Goal: Task Accomplishment & Management: Use online tool/utility

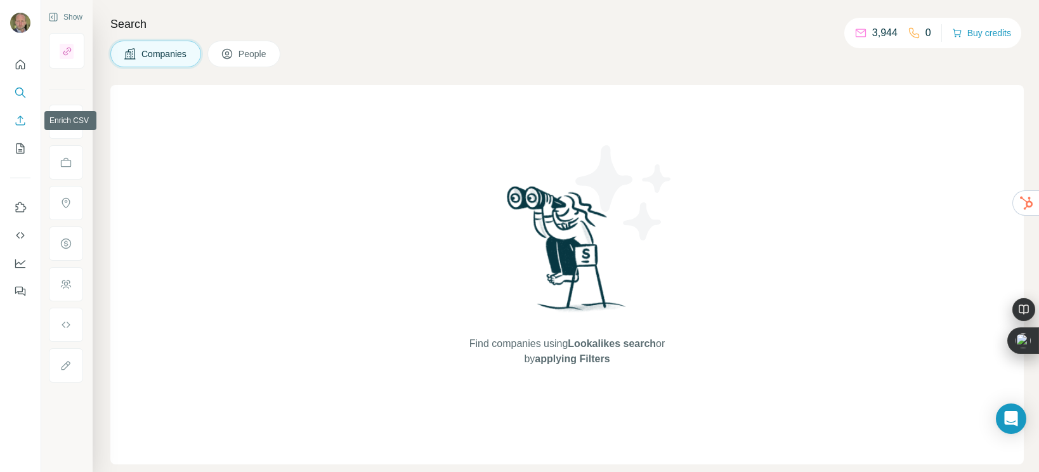
click at [16, 124] on icon "Enrich CSV" at bounding box center [20, 120] width 13 height 13
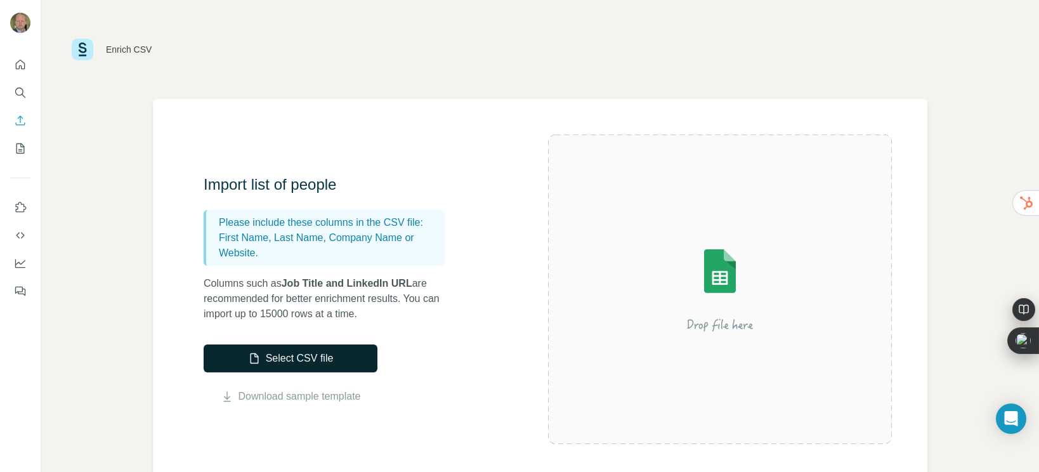
click at [296, 363] on button "Select CSV file" at bounding box center [291, 358] width 174 height 28
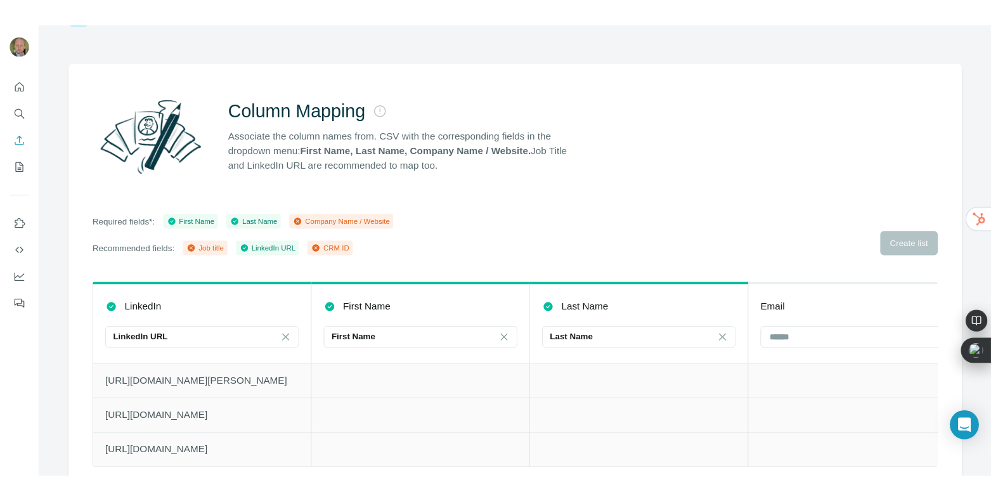
scroll to position [72, 0]
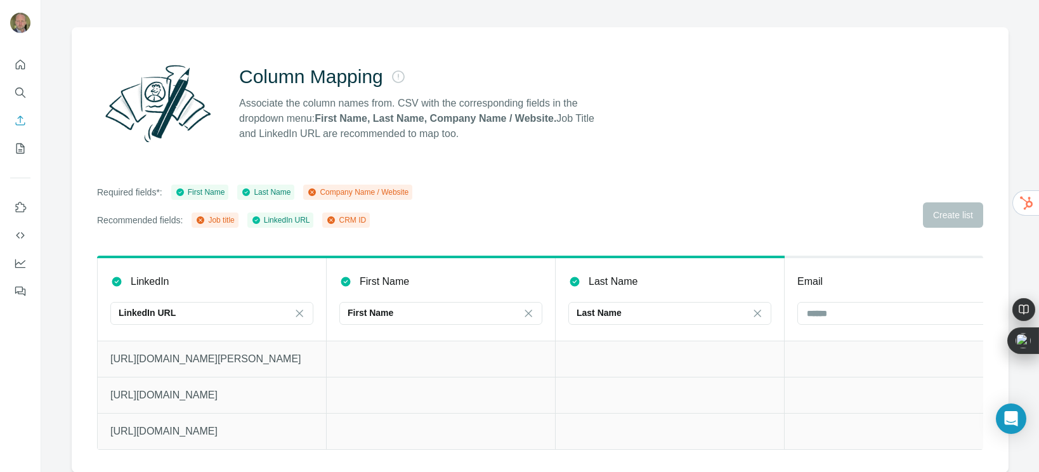
click at [584, 193] on div "Required fields*: First Name Last Name Company Name / Website Recommended field…" at bounding box center [540, 206] width 886 height 43
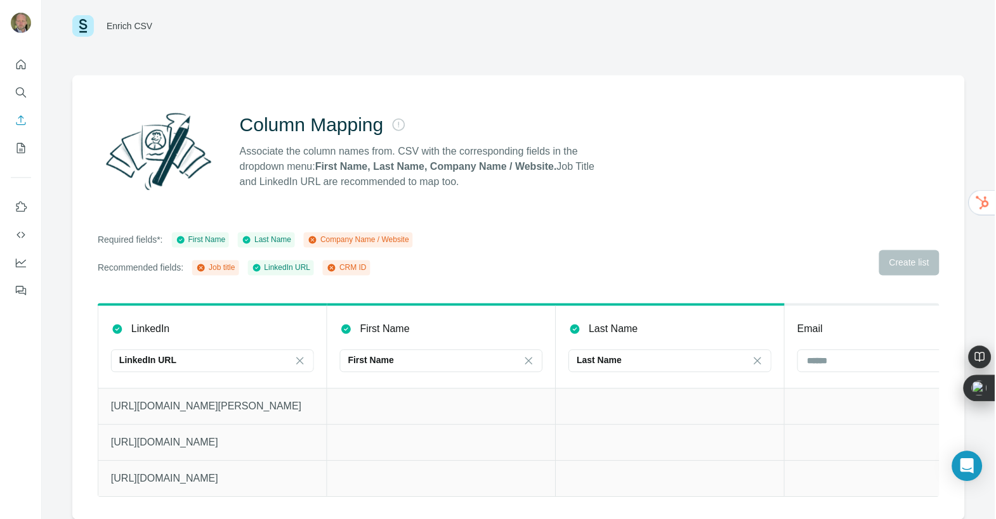
scroll to position [22, 0]
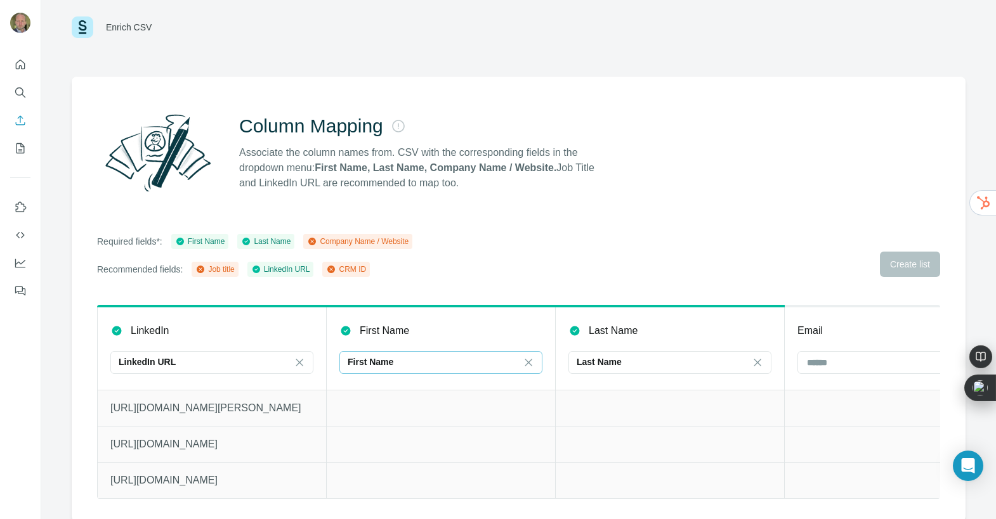
click at [491, 364] on div "First Name" at bounding box center [433, 362] width 171 height 13
click at [469, 335] on div "First Name" at bounding box center [440, 330] width 203 height 15
click at [844, 363] on input at bounding box center [890, 363] width 171 height 14
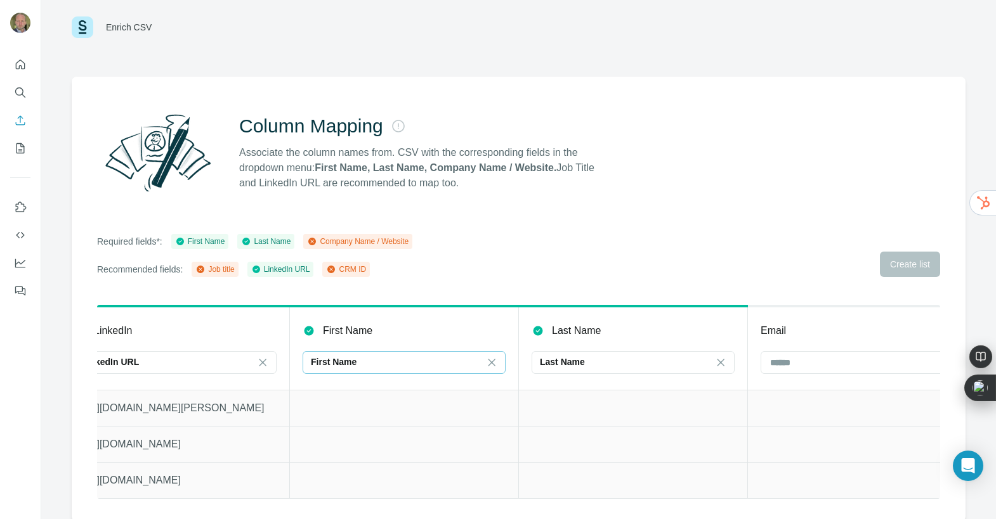
click at [801, 321] on th "Email" at bounding box center [862, 348] width 229 height 84
click at [798, 363] on input at bounding box center [854, 363] width 171 height 14
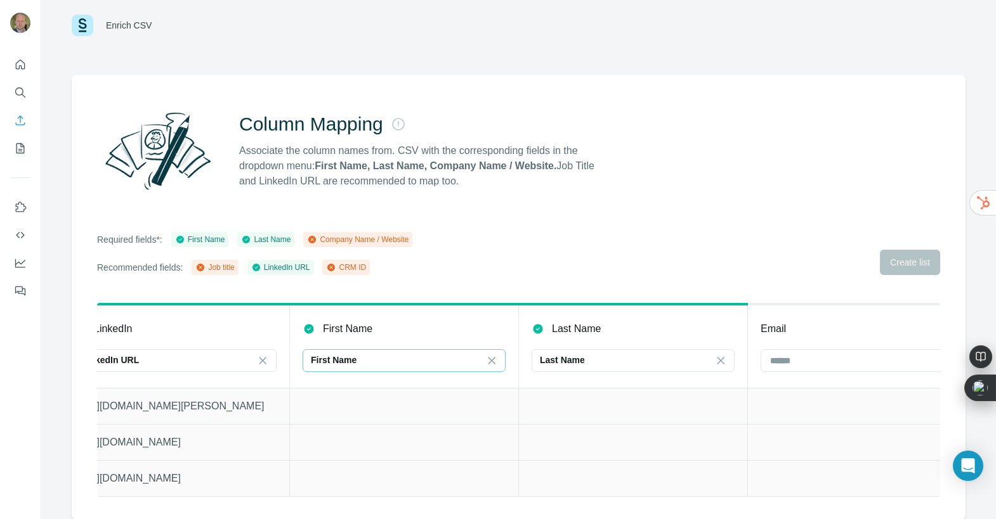
scroll to position [0, 0]
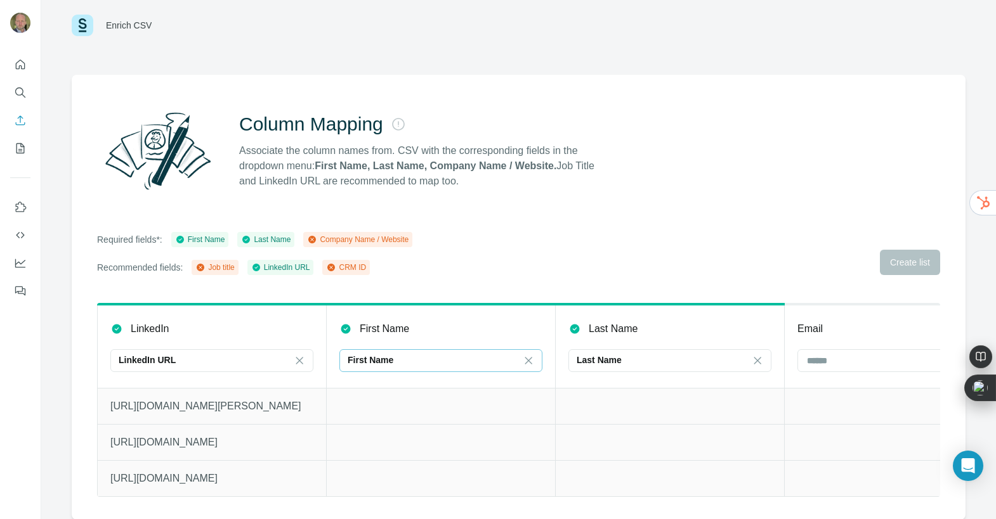
click at [820, 329] on p "Email" at bounding box center [809, 329] width 25 height 15
click at [822, 361] on input at bounding box center [890, 361] width 171 height 14
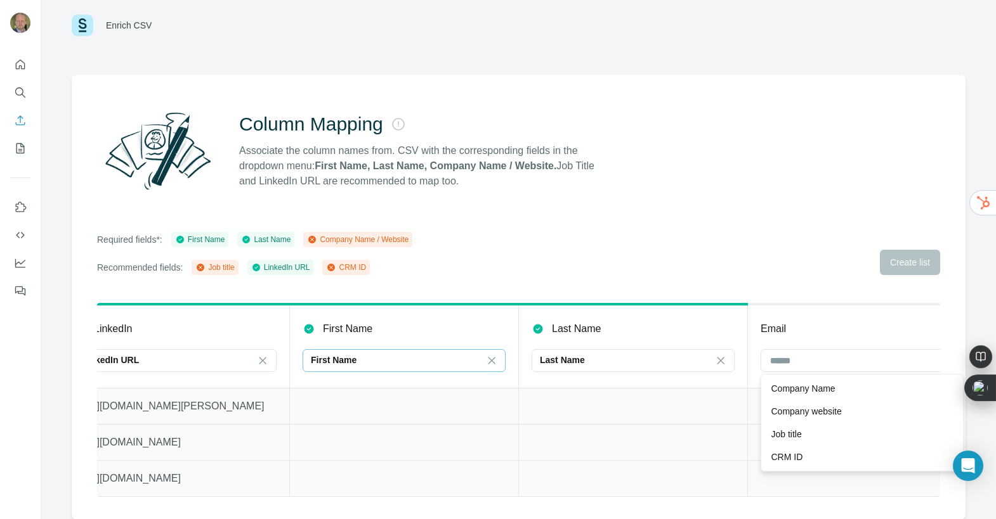
click at [699, 326] on div "Last Name" at bounding box center [632, 329] width 203 height 15
click at [790, 231] on div "Column Mapping Associate the column names from. CSV with the corresponding fiel…" at bounding box center [519, 297] width 894 height 445
click at [907, 259] on div "Required fields*: First Name Last Name Company Name / Website Recommended field…" at bounding box center [518, 253] width 843 height 43
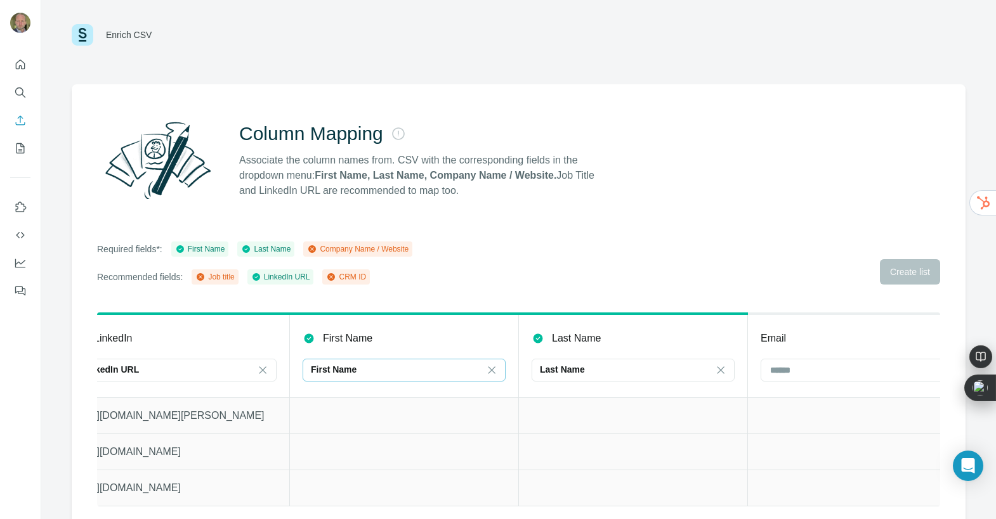
scroll to position [14, 0]
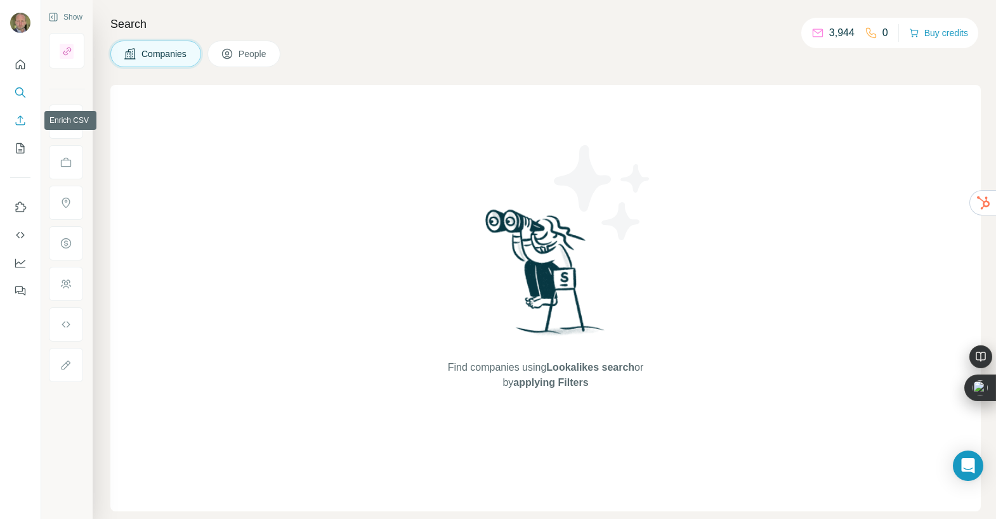
click at [29, 122] on button "Enrich CSV" at bounding box center [20, 120] width 20 height 23
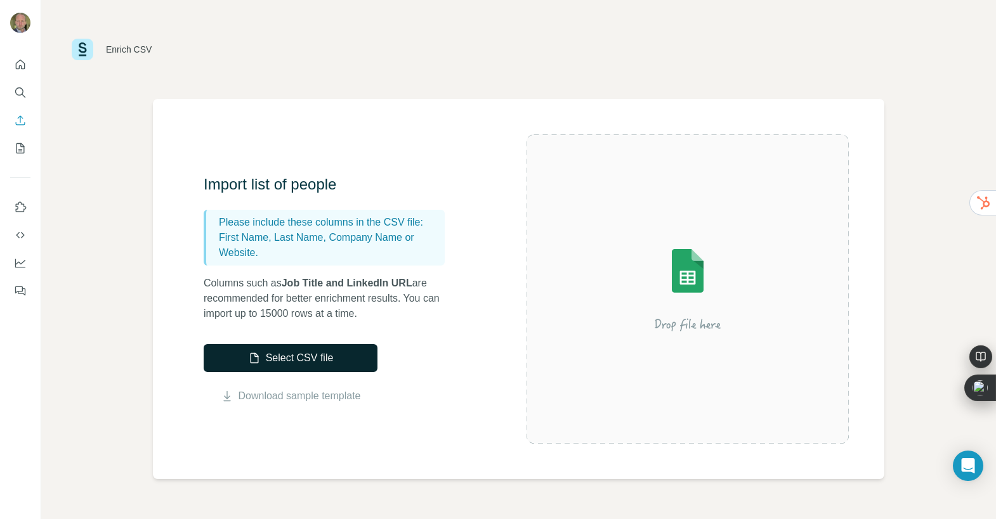
click at [320, 361] on button "Select CSV file" at bounding box center [291, 358] width 174 height 28
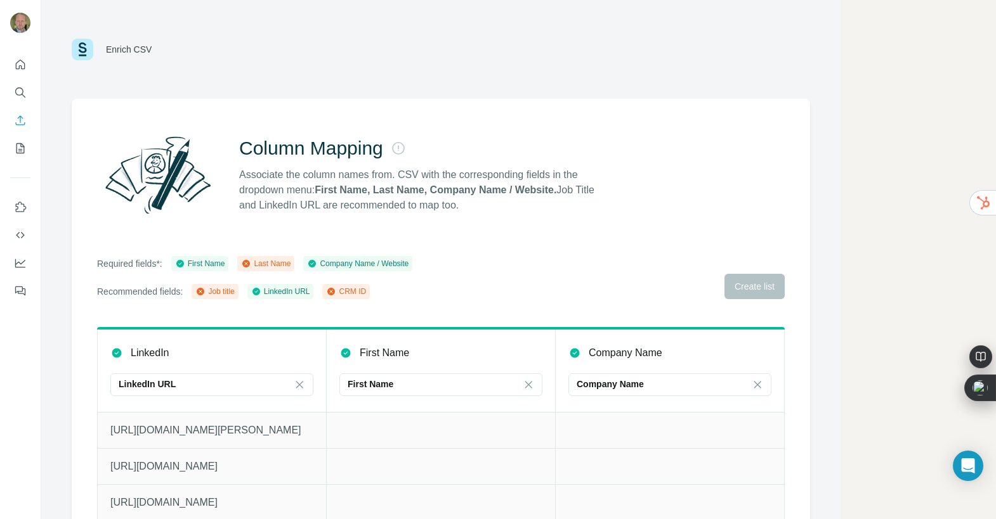
scroll to position [24, 0]
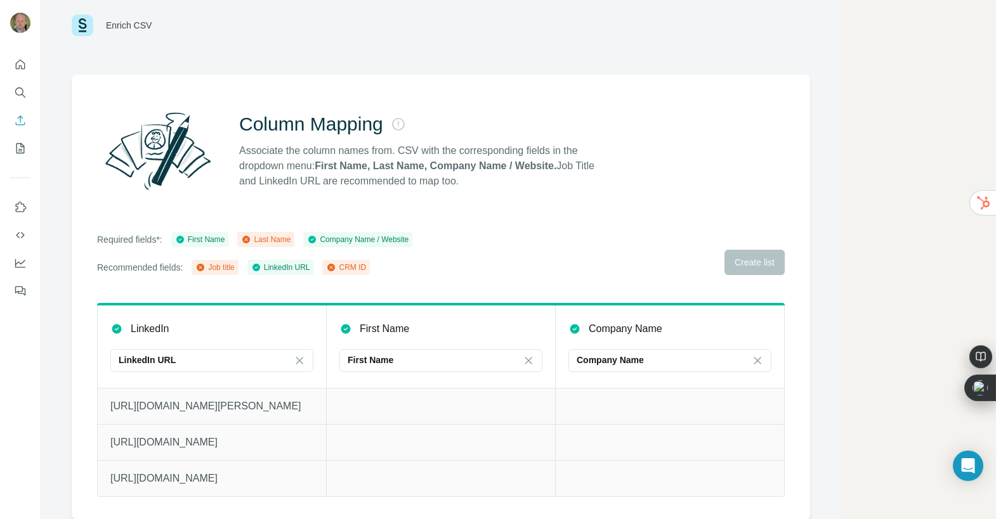
click at [225, 403] on p "https://www.linkedin.com/in/koonal-gandhi-4639a76/" at bounding box center [211, 406] width 203 height 15
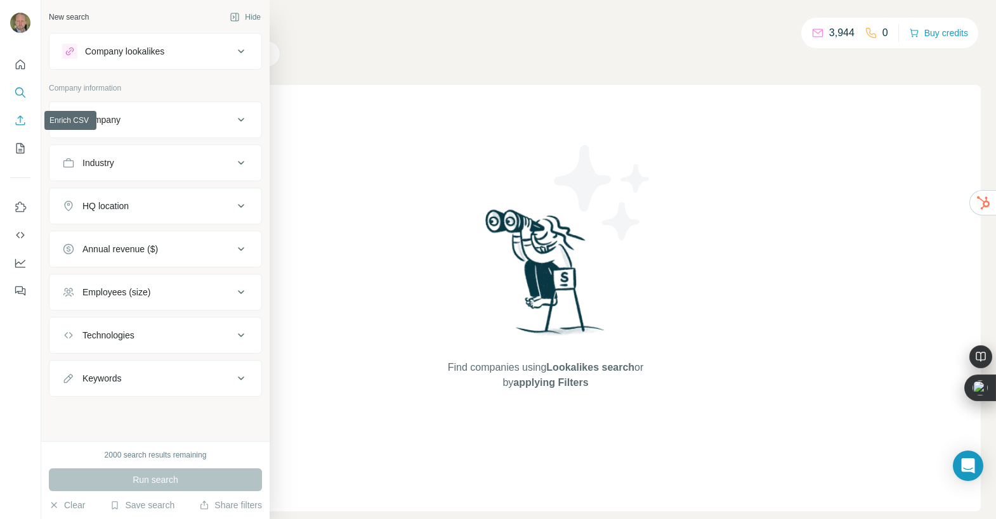
click at [22, 126] on icon "Enrich CSV" at bounding box center [20, 120] width 13 height 13
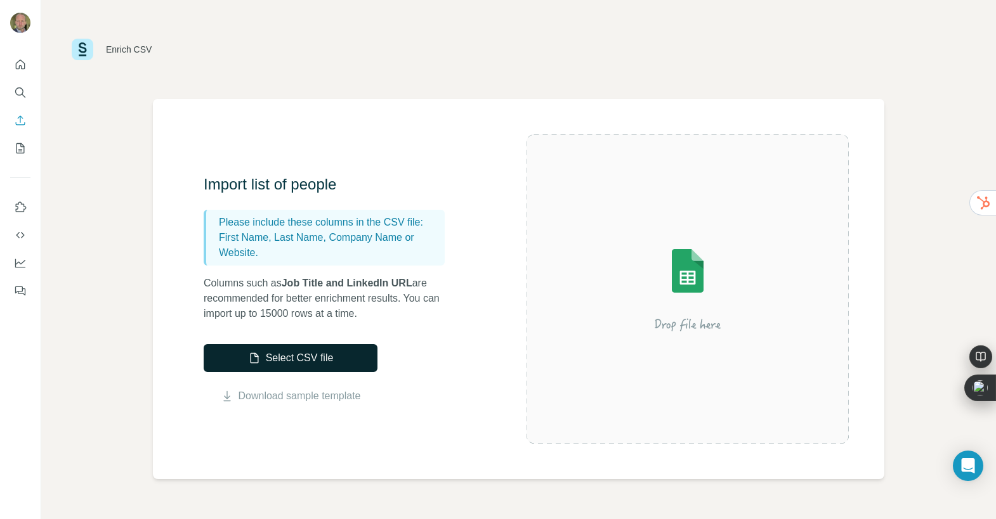
click at [325, 351] on button "Select CSV file" at bounding box center [291, 358] width 174 height 28
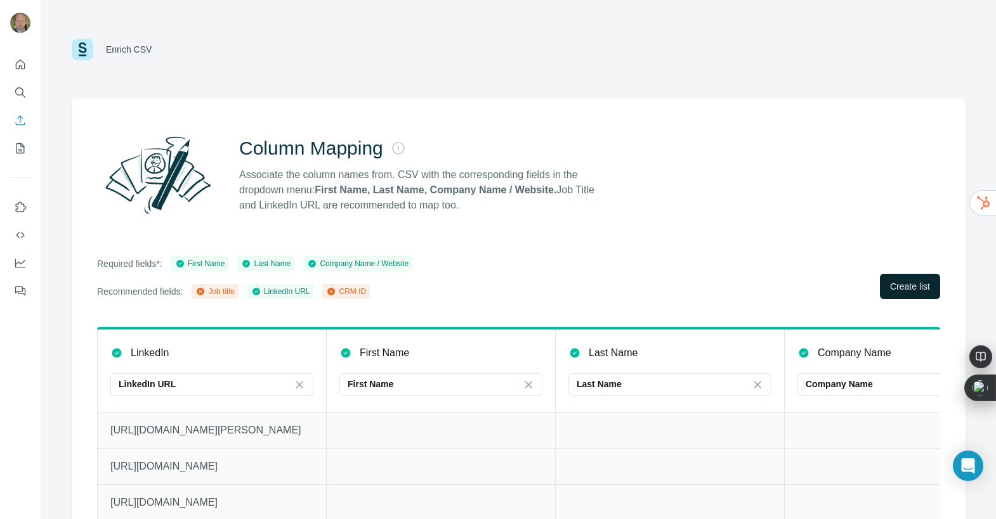
click at [906, 290] on span "Create list" at bounding box center [910, 286] width 40 height 13
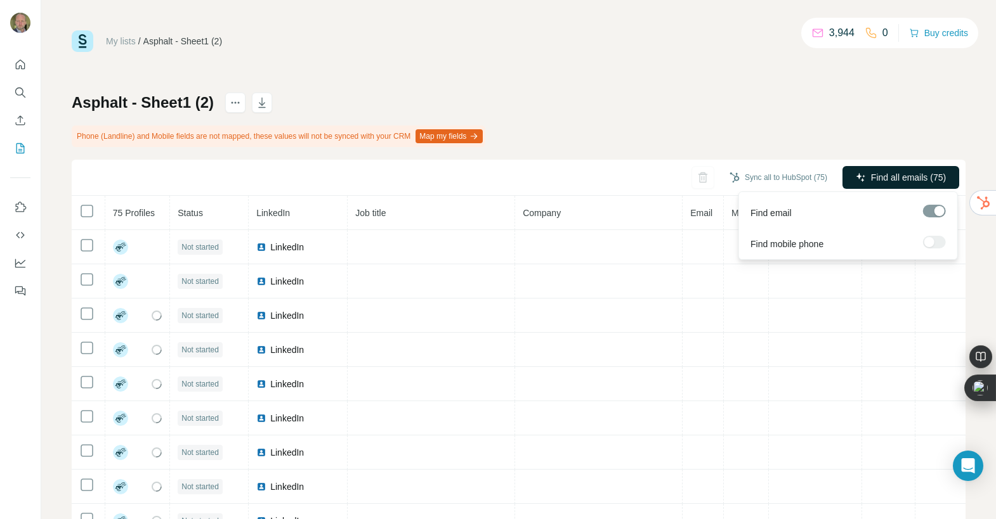
click at [894, 177] on span "Find all emails (75)" at bounding box center [908, 177] width 75 height 13
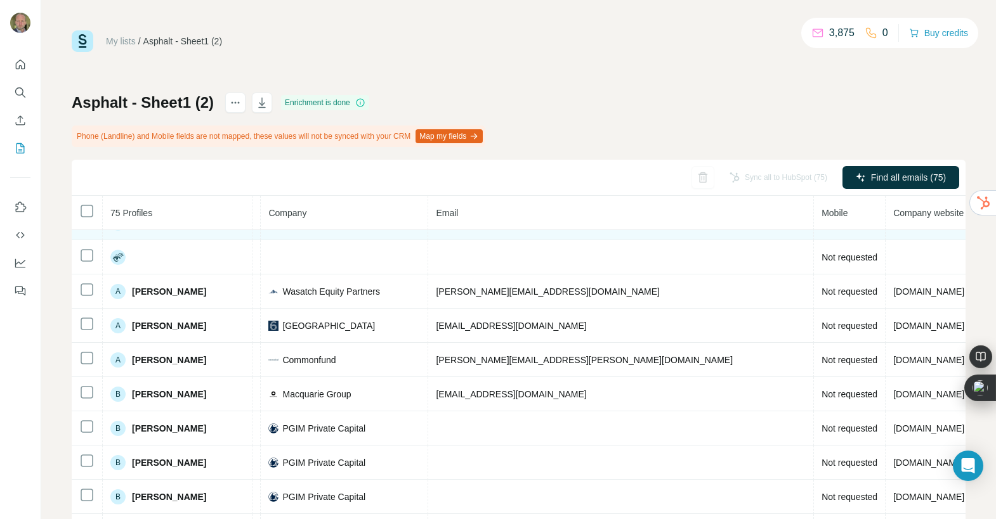
scroll to position [93, 0]
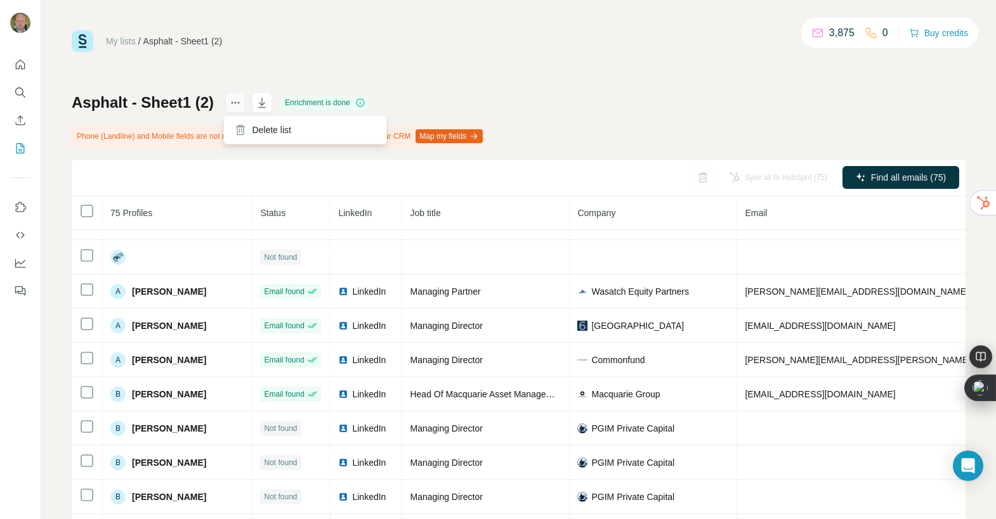
click at [234, 101] on icon "actions" at bounding box center [235, 102] width 13 height 13
click at [242, 65] on div "My lists / Asphalt - Sheet1 (2) 3,875 0 Buy credits Asphalt - Sheet1 (2) Enrich…" at bounding box center [519, 280] width 894 height 500
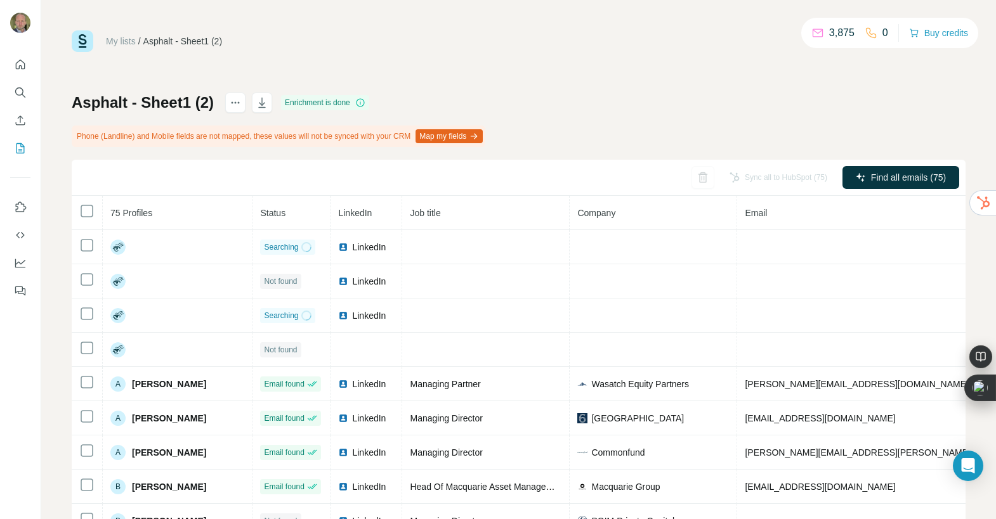
scroll to position [16, 0]
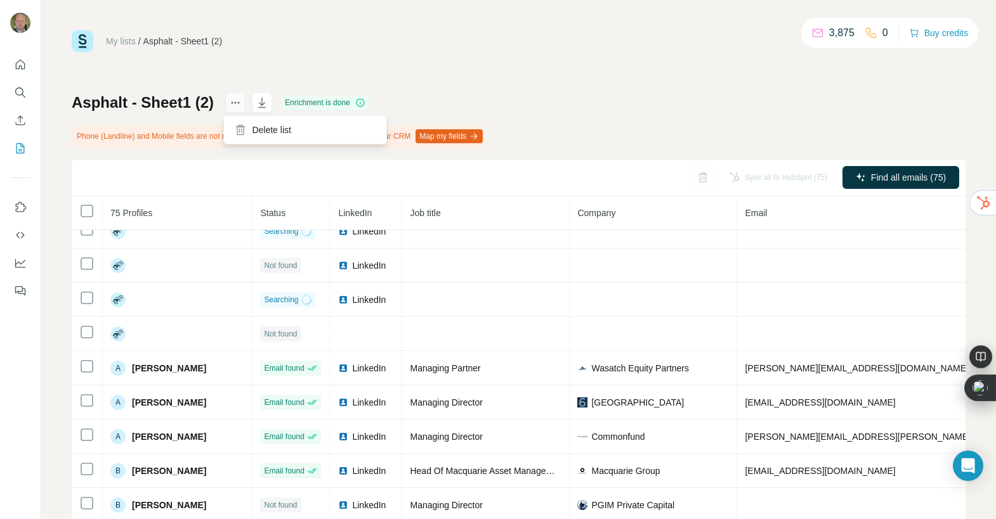
click at [230, 100] on icon "actions" at bounding box center [235, 102] width 13 height 13
click at [232, 100] on icon "actions" at bounding box center [235, 102] width 13 height 13
click at [223, 74] on div "My lists / Asphalt - Sheet1 (2) 3,875 0 Buy credits Asphalt - Sheet1 (2) Enrich…" at bounding box center [519, 280] width 894 height 500
click at [235, 100] on icon "actions" at bounding box center [235, 102] width 13 height 13
click at [230, 63] on div "My lists / Asphalt - Sheet1 (2) 3,875 0 Buy credits Asphalt - Sheet1 (2) Enrich…" at bounding box center [519, 280] width 894 height 500
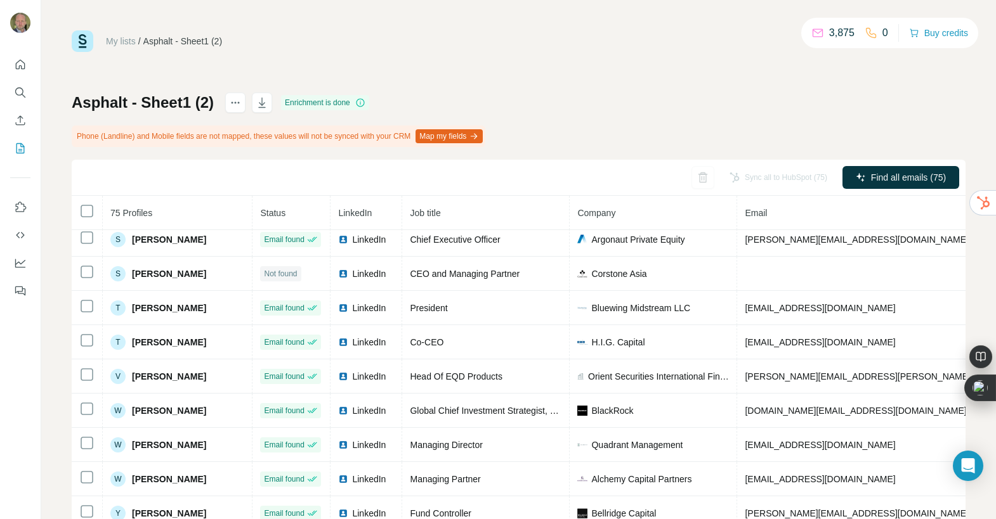
scroll to position [42, 0]
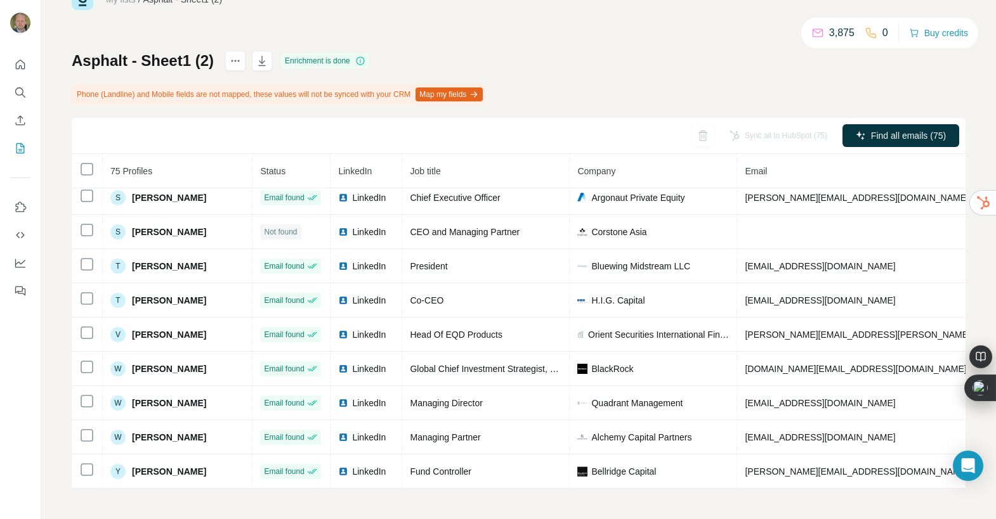
click at [471, 94] on button "Map my fields" at bounding box center [448, 95] width 67 height 14
